Goal: Check status: Check status

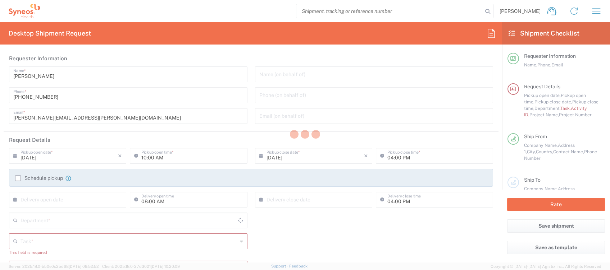
type input "4510"
type input "[GEOGRAPHIC_DATA]"
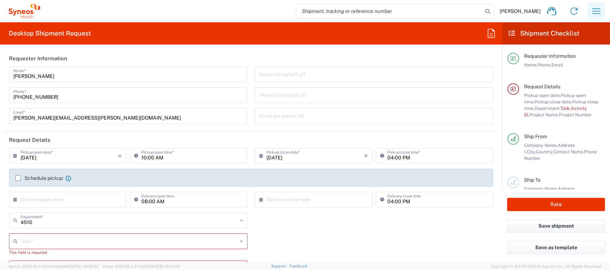
type input "Syneos Health Clinical [GEOGRAPHIC_DATA]"
click at [593, 14] on icon "button" at bounding box center [596, 10] width 8 height 5
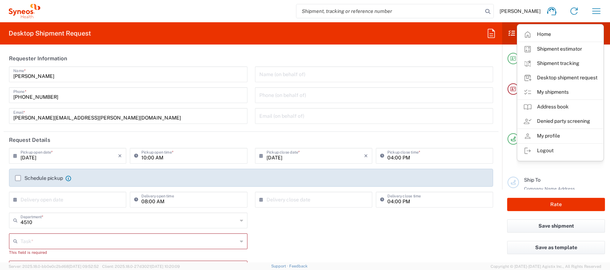
click at [563, 92] on link "My shipments" at bounding box center [560, 92] width 86 height 14
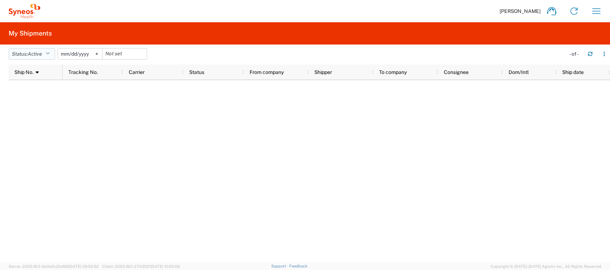
click at [50, 53] on icon "button" at bounding box center [48, 53] width 4 height 5
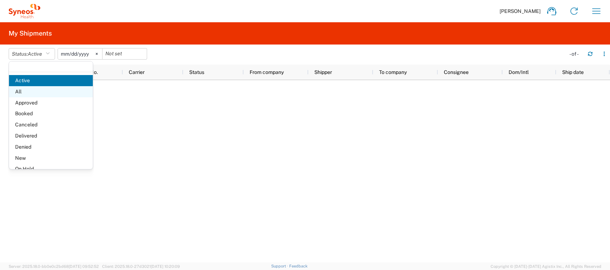
click at [31, 92] on span "All" at bounding box center [51, 91] width 84 height 11
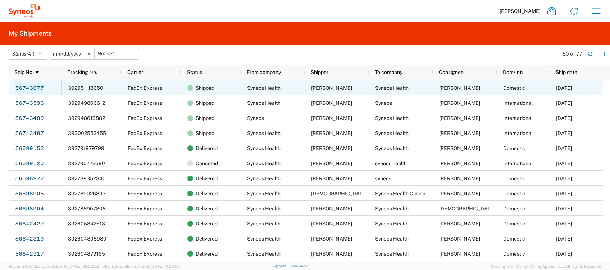
click at [41, 86] on link "56743677" at bounding box center [29, 89] width 29 height 12
